Goal: Ask a question: Seek information or help from site administrators or community

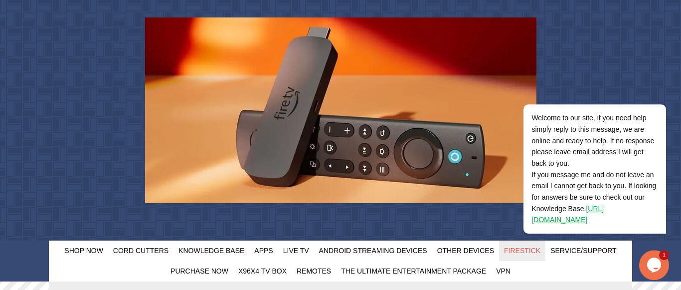
scroll to position [51, 0]
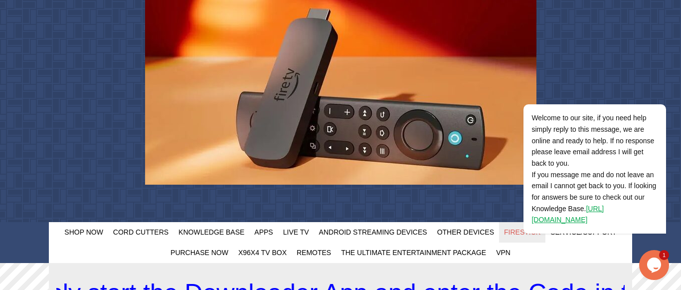
click at [652, 267] on icon "Chat widget" at bounding box center [654, 264] width 14 height 15
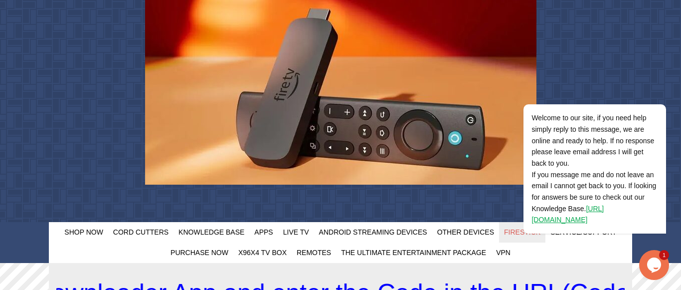
scroll to position [0, 0]
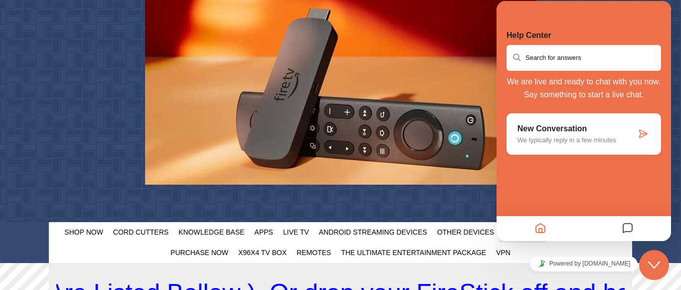
click at [626, 141] on p "We typically reply in a few minutes" at bounding box center [577, 139] width 119 height 7
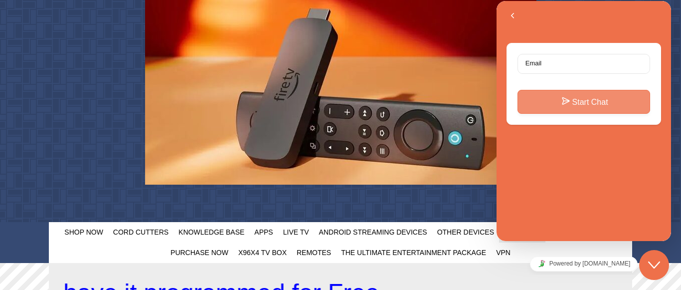
click at [589, 103] on button "Start Chat" at bounding box center [584, 102] width 133 height 24
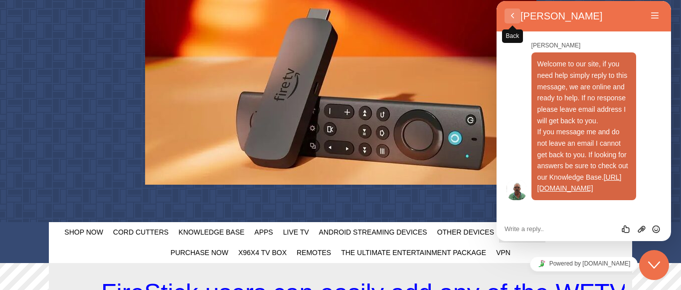
click at [514, 17] on button "Back" at bounding box center [513, 15] width 16 height 15
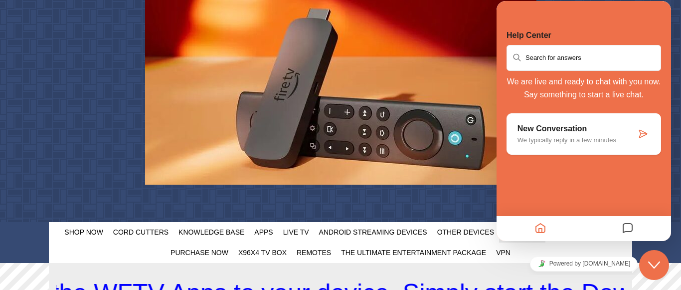
click at [575, 142] on p "We typically reply in a few minutes" at bounding box center [577, 139] width 119 height 7
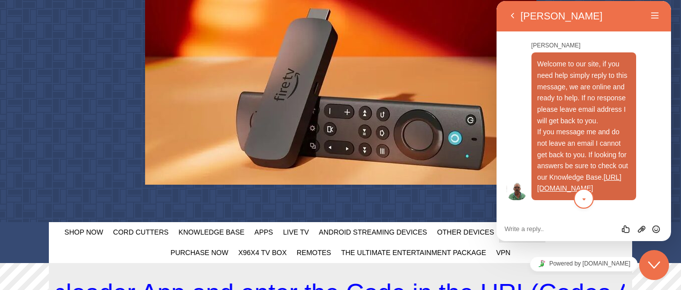
click at [585, 199] on icon "scroll to bottom" at bounding box center [583, 199] width 7 height 20
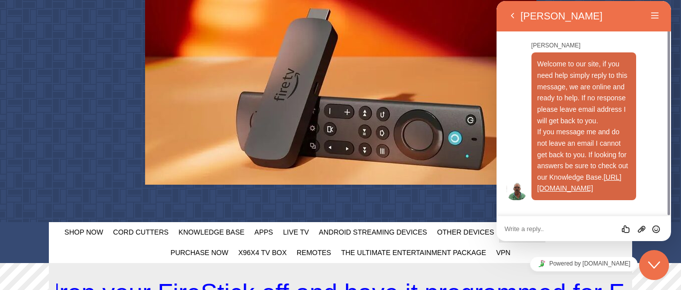
click at [551, 228] on textarea at bounding box center [584, 229] width 159 height 8
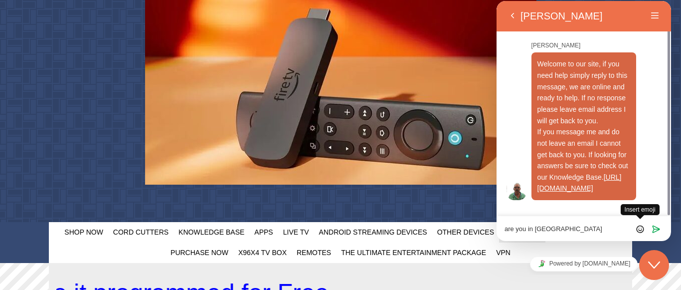
type textarea "are you in windsor"
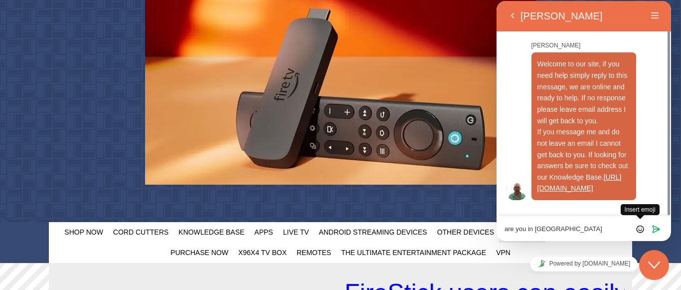
click at [640, 229] on icon "Insert emoji" at bounding box center [640, 228] width 9 height 9
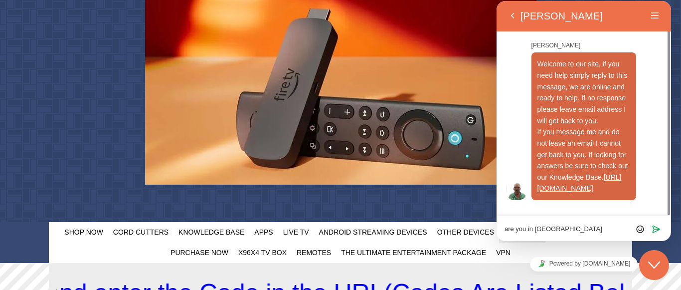
click at [605, 232] on textarea "are you in windsor" at bounding box center [584, 229] width 159 height 8
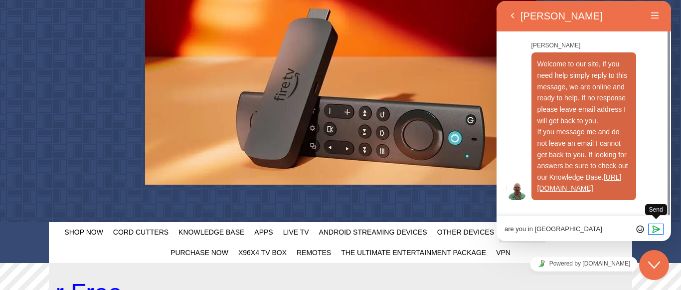
click at [655, 229] on icon "Send" at bounding box center [656, 228] width 9 height 9
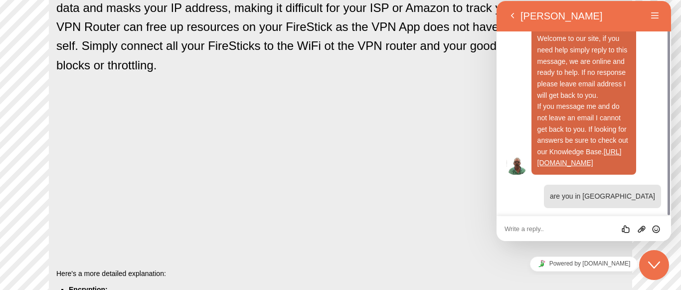
scroll to position [763, 0]
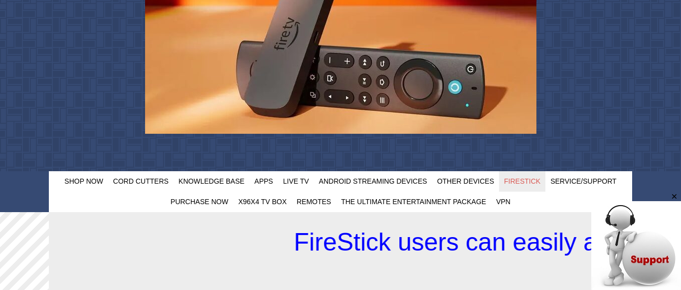
scroll to position [153, 0]
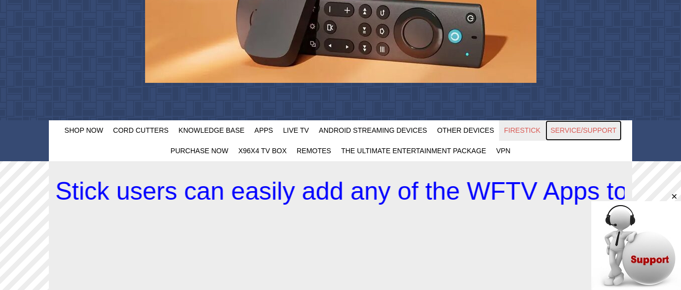
click at [586, 130] on span "Service/Support" at bounding box center [583, 130] width 66 height 8
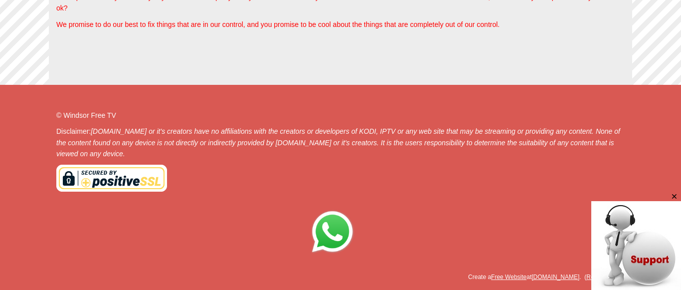
scroll to position [1010, 0]
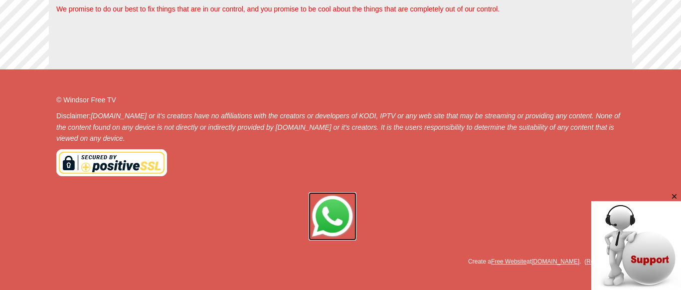
click at [331, 215] on img at bounding box center [333, 216] width 48 height 48
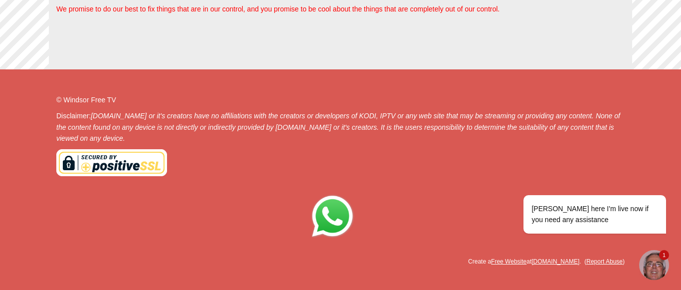
scroll to position [0, 0]
click at [585, 224] on div "Neil here I'm live now if you need any assistance" at bounding box center [595, 214] width 127 height 22
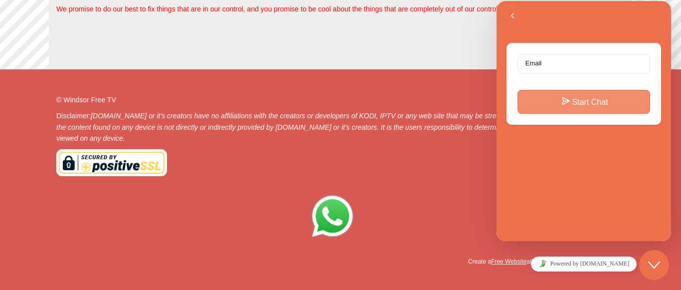
click at [555, 106] on button "Start Chat" at bounding box center [584, 102] width 133 height 24
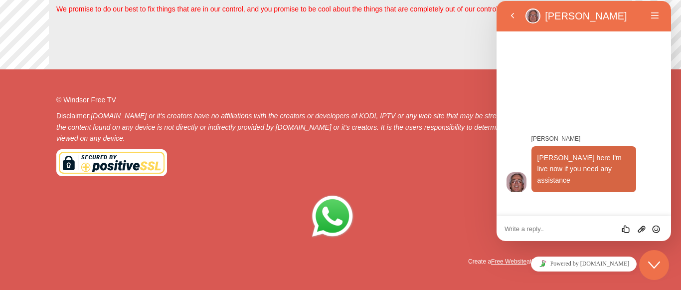
click at [516, 230] on textarea at bounding box center [584, 229] width 159 height 8
type textarea "are you here in windsor"
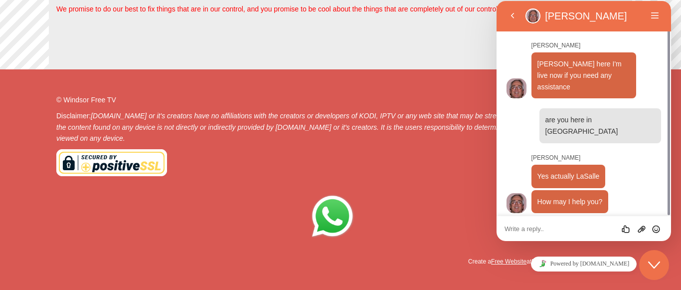
click at [406, 221] on p at bounding box center [340, 216] width 568 height 48
click at [548, 230] on textarea at bounding box center [584, 229] width 159 height 8
type textarea "is it possible to call you instead?"
click at [656, 229] on icon "Send" at bounding box center [656, 228] width 9 height 9
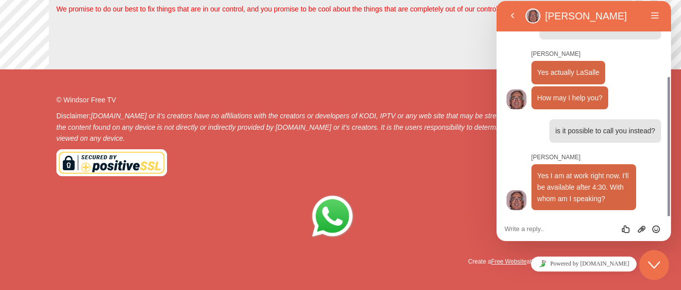
scroll to position [83, 0]
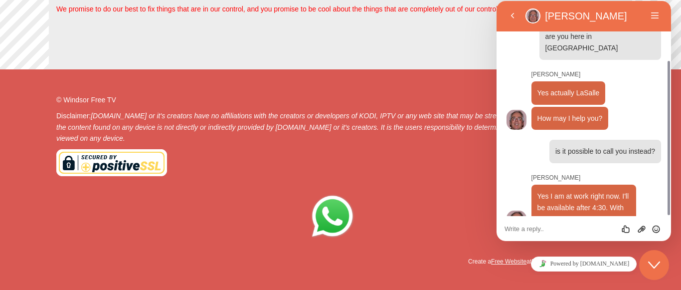
click at [551, 232] on div "Rate this chat Upload File Insert emoji" at bounding box center [584, 228] width 175 height 25
click at [551, 230] on textarea at bounding box center [584, 229] width 159 height 8
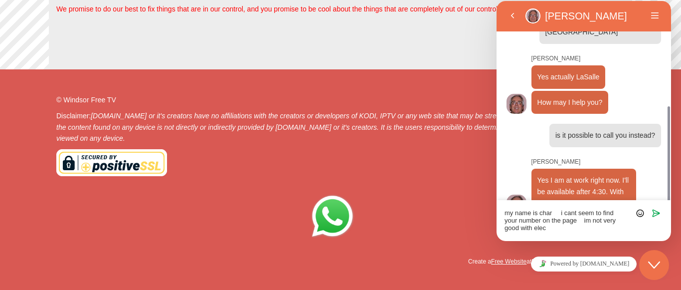
scroll to position [127, 0]
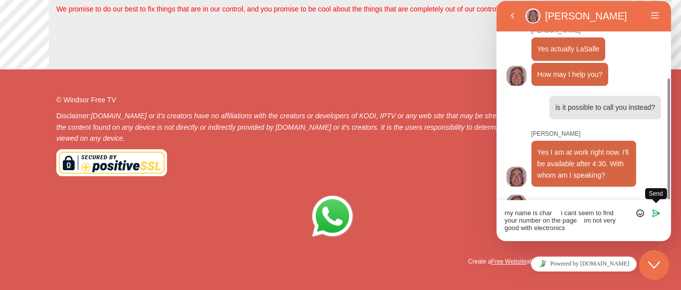
type textarea "my name is char i cant seem to find your number on the page im not very good wi…"
click at [656, 213] on icon "Send" at bounding box center [656, 212] width 9 height 9
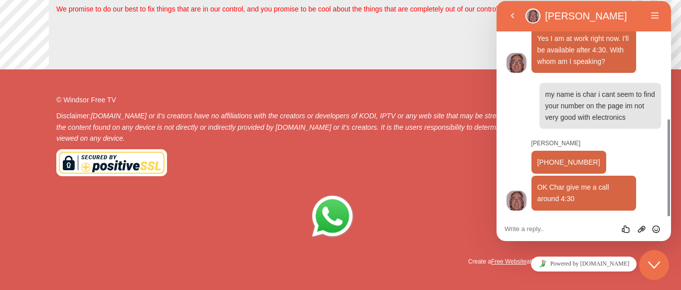
scroll to position [220, 0]
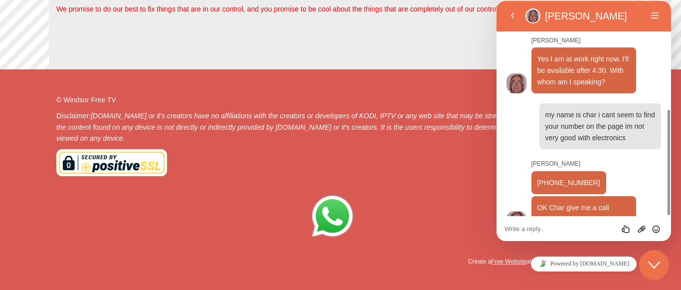
click at [557, 230] on textarea at bounding box center [584, 229] width 159 height 8
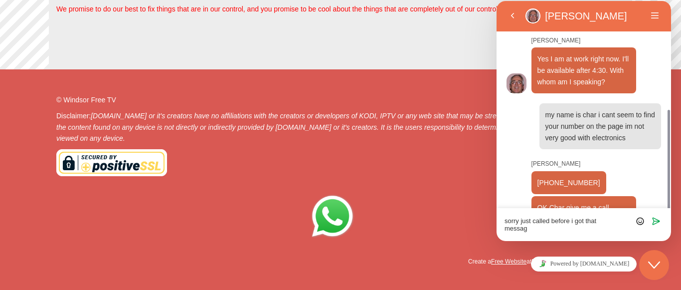
scroll to position [0, 0]
type textarea "sorry just called before i got that message"
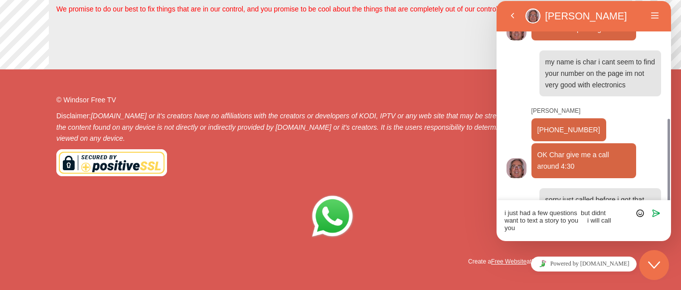
scroll to position [281, 0]
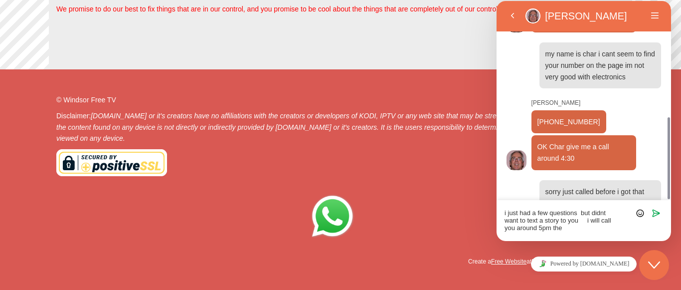
type textarea "i just had a few questions but didnt want to text a story to you i will call yo…"
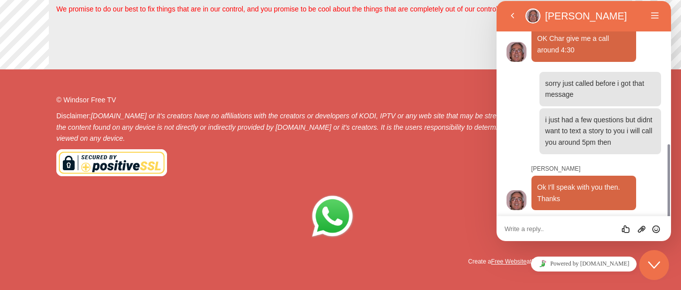
scroll to position [369, 0]
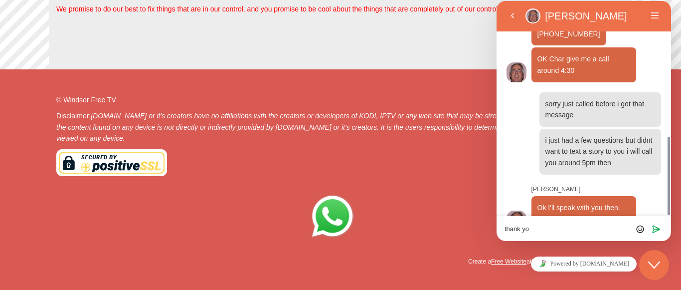
type textarea "thank you"
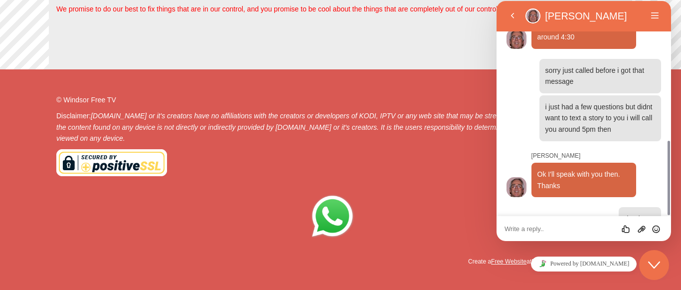
click at [654, 265] on icon "Close Chat This icon closes the chat window." at bounding box center [654, 265] width 12 height 12
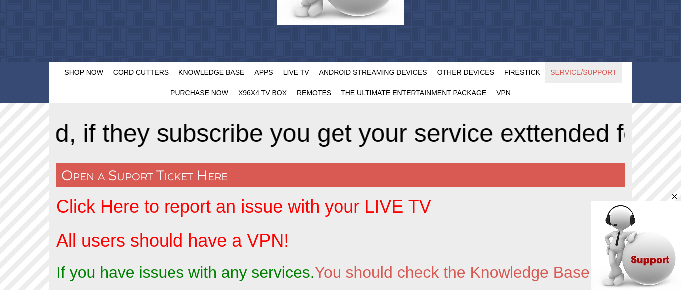
scroll to position [0, 0]
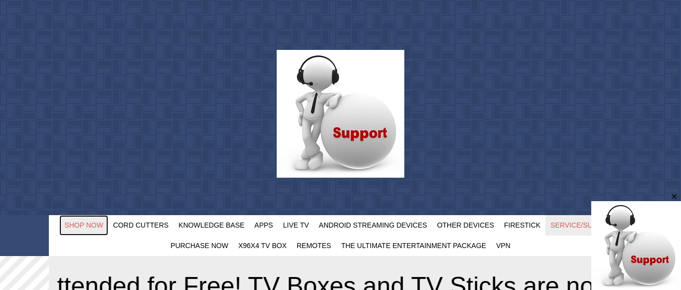
click at [88, 225] on span "Shop Now" at bounding box center [83, 225] width 39 height 8
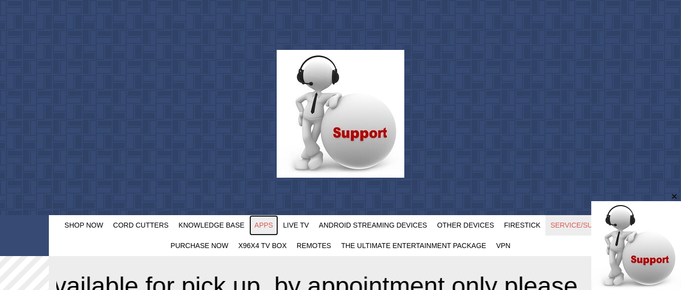
click at [265, 226] on span "Apps" at bounding box center [263, 225] width 18 height 8
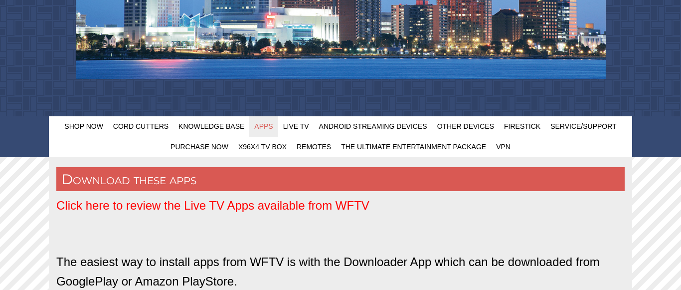
scroll to position [203, 0]
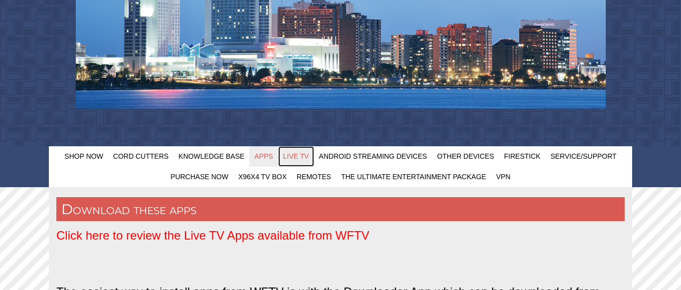
click at [296, 157] on span "Live TV" at bounding box center [296, 156] width 26 height 8
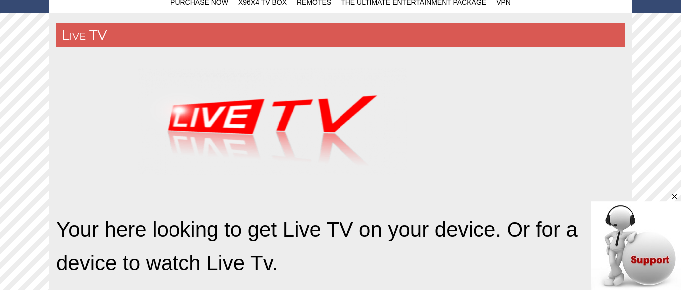
scroll to position [305, 0]
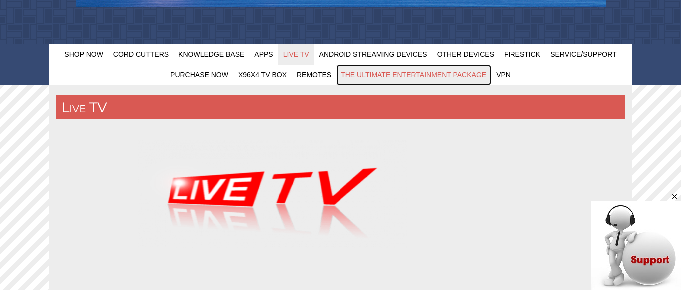
click at [408, 73] on span "The Ultimate Entertainment Package" at bounding box center [413, 75] width 145 height 8
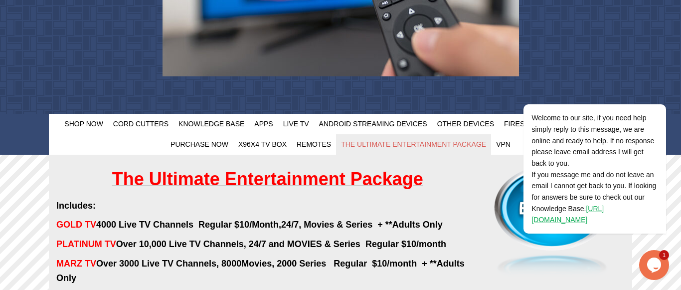
scroll to position [254, 0]
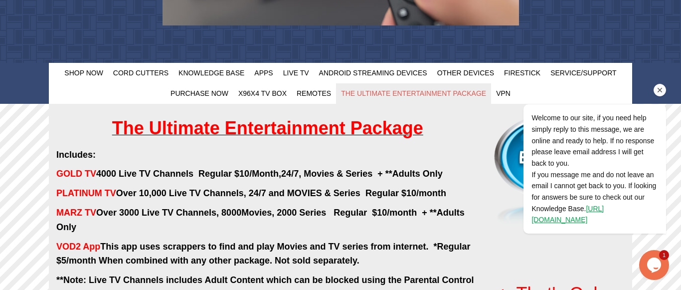
click at [521, 73] on div "Welcome to our site, if you need help simply reply to this message, we are onli…" at bounding box center [581, 127] width 179 height 230
click at [662, 262] on div "Opens Chat This icon Opens the chat window." at bounding box center [654, 265] width 30 height 16
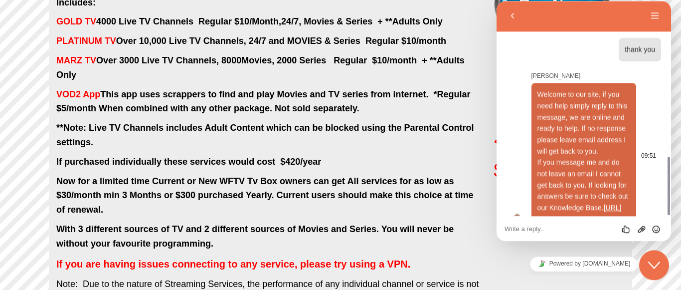
scroll to position [407, 0]
click at [656, 266] on icon "Chat widget" at bounding box center [654, 264] width 12 height 7
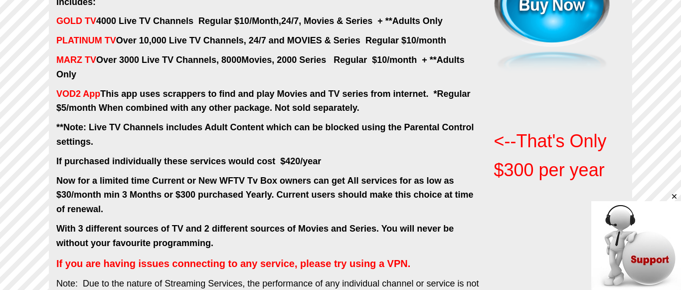
scroll to position [203, 0]
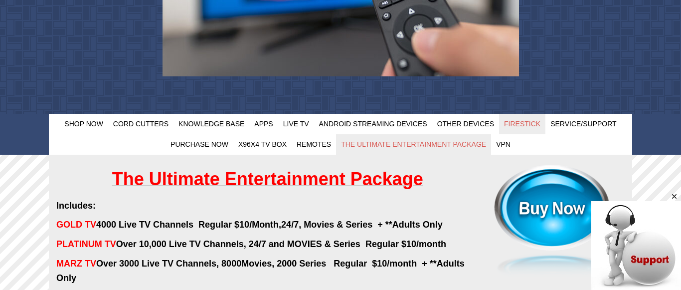
click at [521, 123] on span "FireStick" at bounding box center [522, 124] width 36 height 8
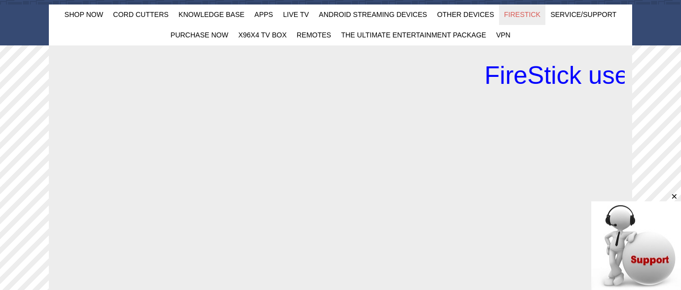
scroll to position [254, 0]
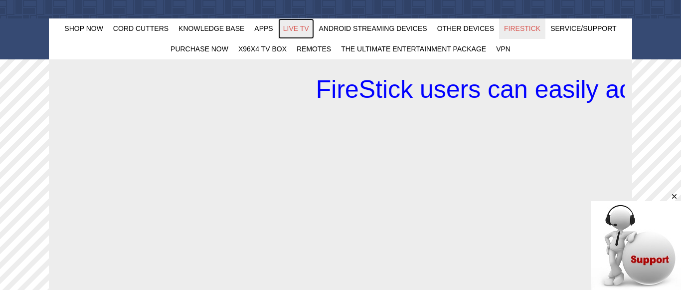
click at [299, 30] on span "Live TV" at bounding box center [296, 28] width 26 height 8
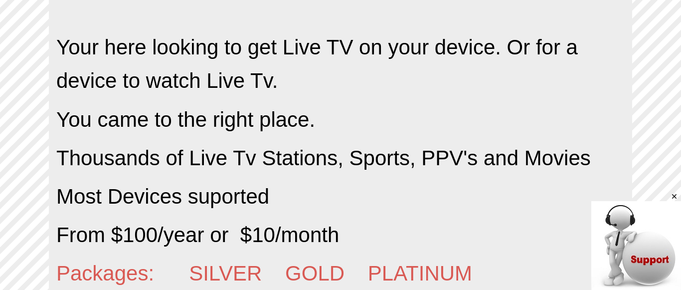
scroll to position [356, 0]
